Goal: Find specific page/section: Find specific page/section

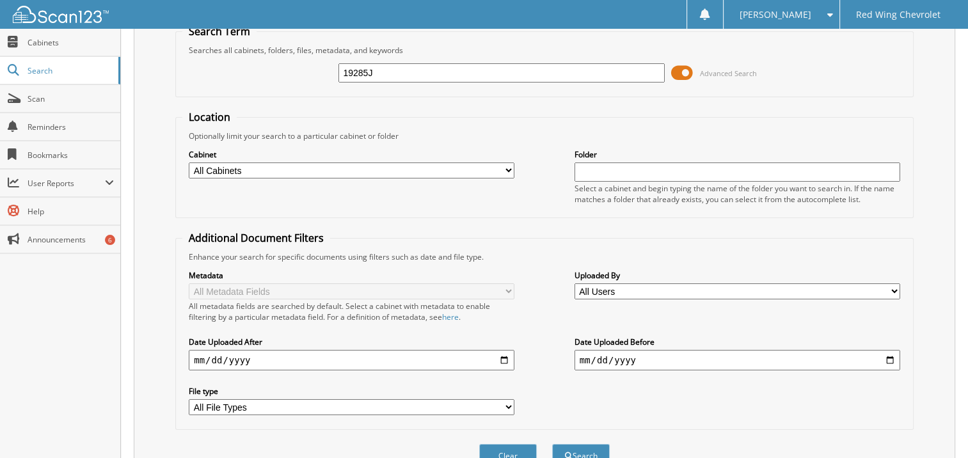
scroll to position [111, 0]
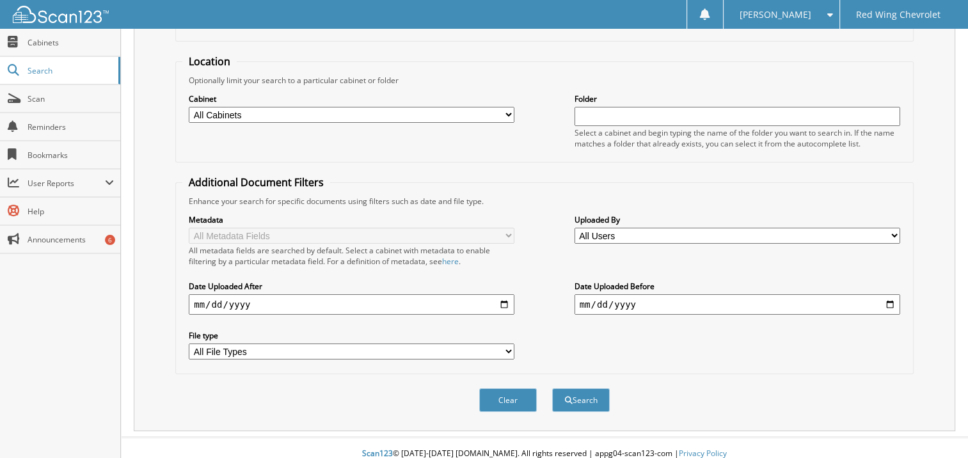
type input "19285J"
click at [503, 115] on select "All Cabinets CHEV CAR DEALS CHEV SERVICE RO FC CAR DEALS LEASE END GRND DOCS Ne…" at bounding box center [352, 115] width 326 height 16
select select "4050"
click at [189, 107] on select "All Cabinets CHEV CAR DEALS CHEV SERVICE RO FC CAR DEALS LEASE END GRND DOCS Ne…" at bounding box center [352, 115] width 326 height 16
click at [582, 116] on input "text" at bounding box center [737, 116] width 326 height 19
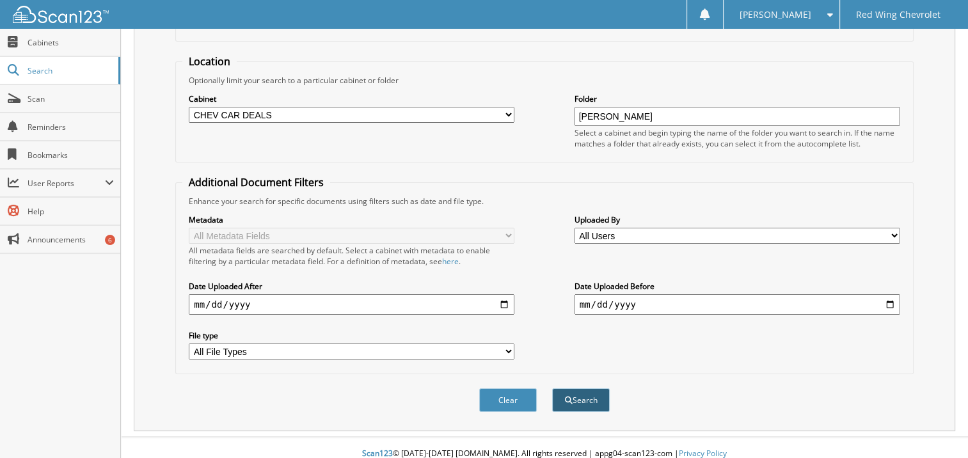
type input "[PERSON_NAME]"
click at [566, 397] on span "submit" at bounding box center [569, 401] width 8 height 8
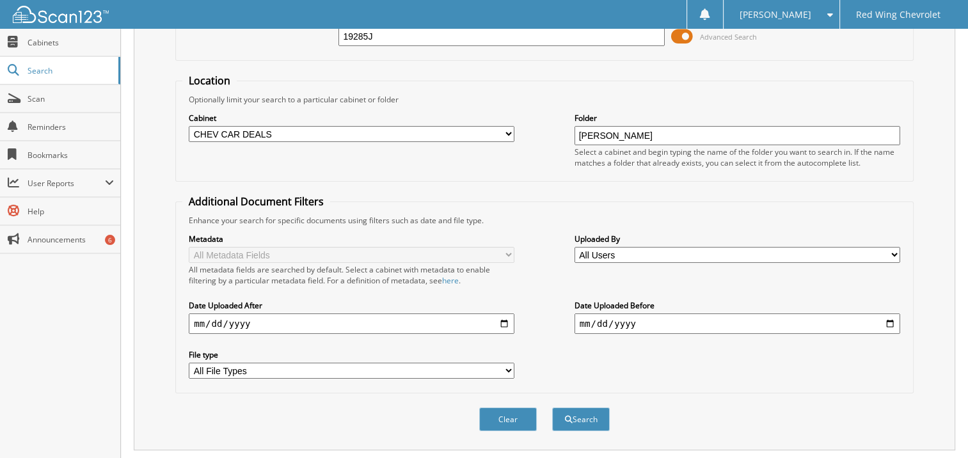
scroll to position [156, 0]
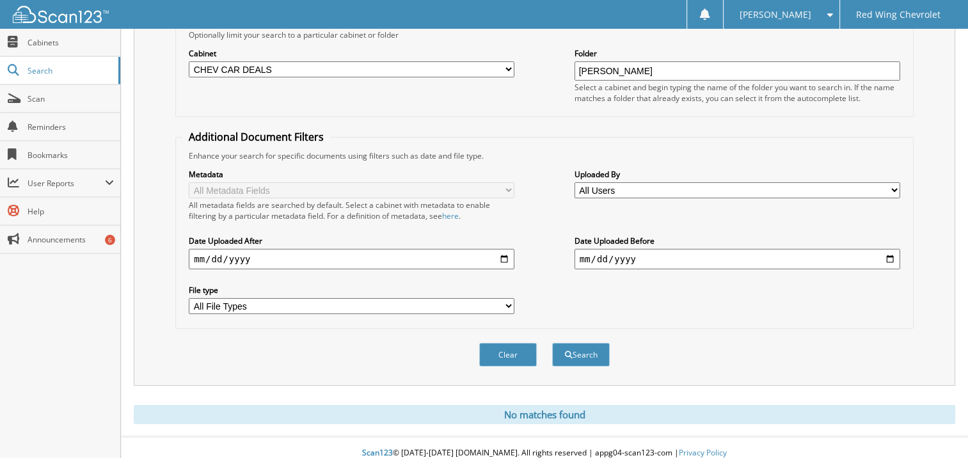
click at [897, 189] on select "All Users [PERSON_NAME] AL HARAM [PERSON_NAME] [PERSON_NAME] [PERSON_NAME] [PER…" at bounding box center [737, 190] width 326 height 16
select select "73602"
click at [574, 182] on select "All Users [PERSON_NAME] AL HARAM [PERSON_NAME] [PERSON_NAME] [PERSON_NAME] [PER…" at bounding box center [737, 190] width 326 height 16
drag, startPoint x: 639, startPoint y: 61, endPoint x: 591, endPoint y: 65, distance: 48.1
click at [591, 65] on input "[PERSON_NAME]" at bounding box center [737, 70] width 326 height 19
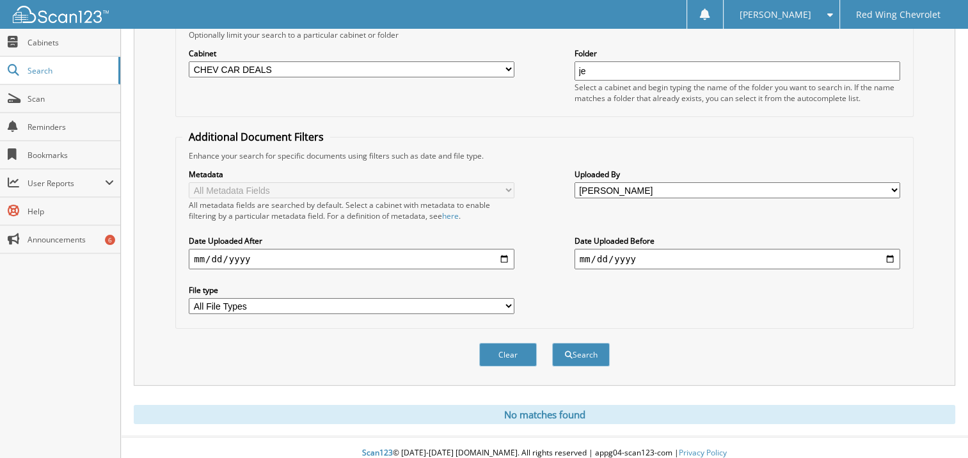
type input "j"
type input "JeffreyBerg"
click at [592, 351] on button "Search" at bounding box center [581, 355] width 58 height 24
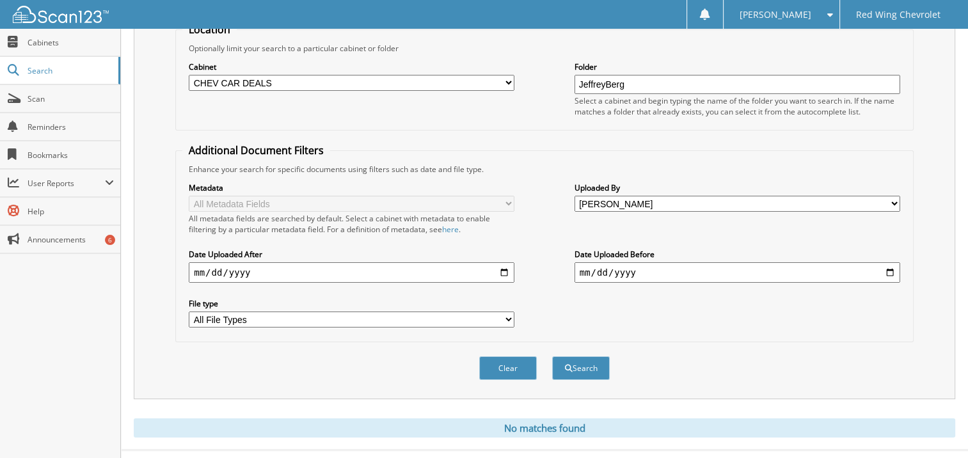
scroll to position [156, 0]
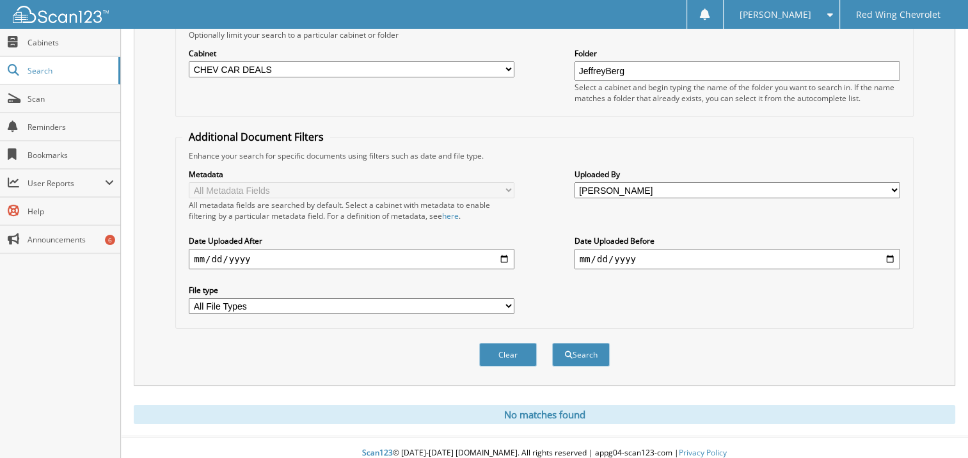
click at [512, 299] on select "All File Types CSV PDF" at bounding box center [352, 306] width 326 height 16
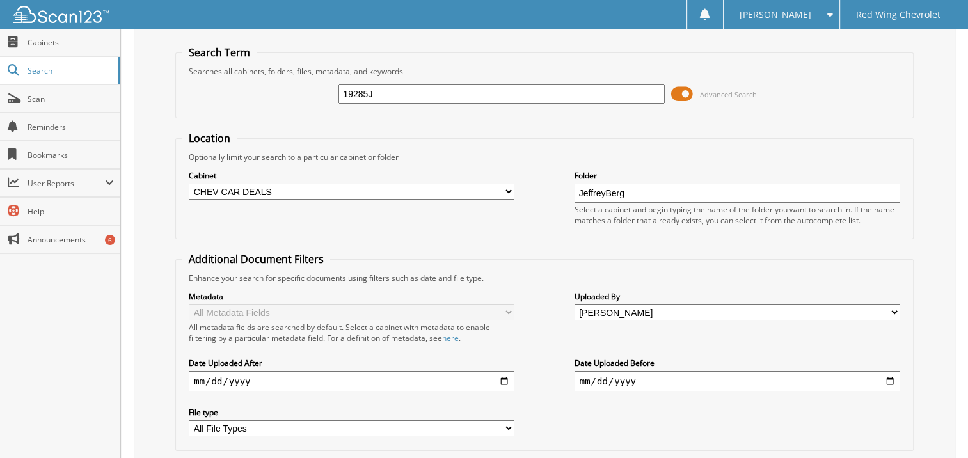
scroll to position [28, 0]
